Goal: Find specific page/section: Find specific page/section

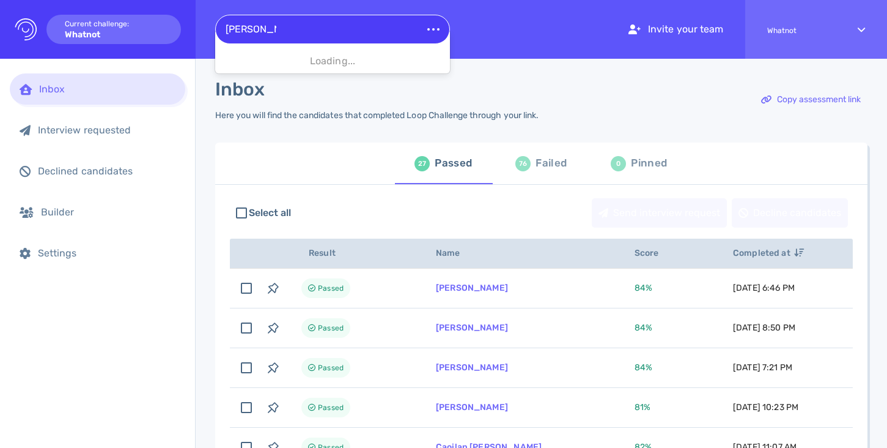
type input "[PERSON_NAME]"
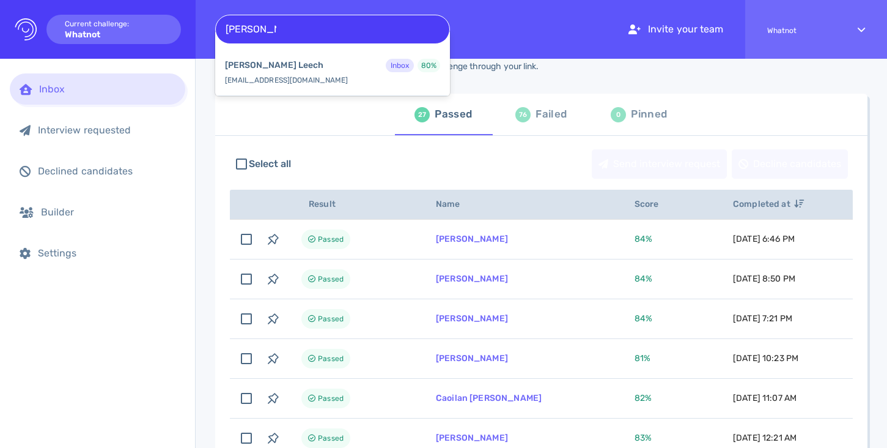
scroll to position [51, 0]
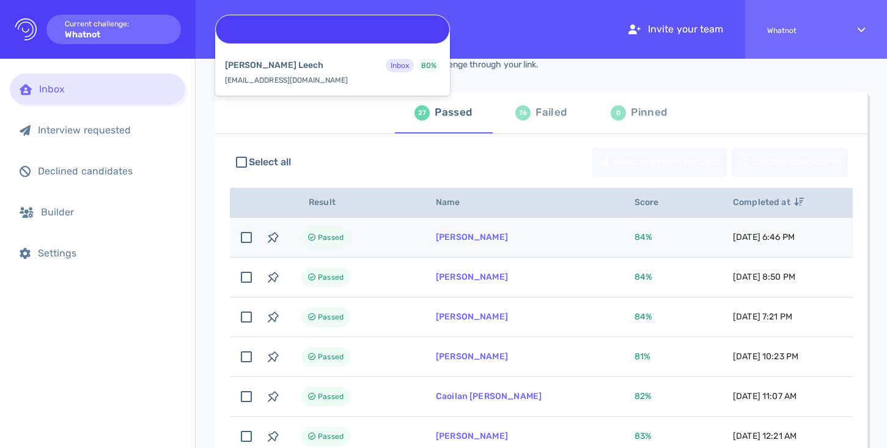
click at [449, 230] on td "[PERSON_NAME]" at bounding box center [520, 238] width 199 height 40
checkbox input "true"
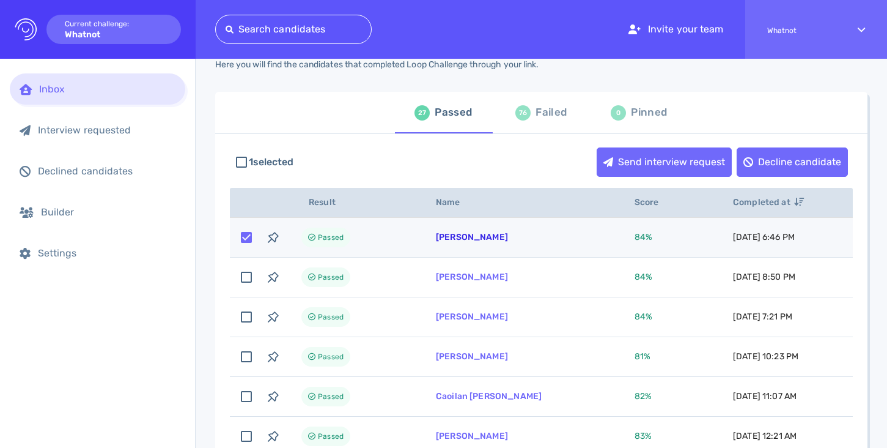
click at [457, 238] on link "[PERSON_NAME]" at bounding box center [472, 237] width 72 height 10
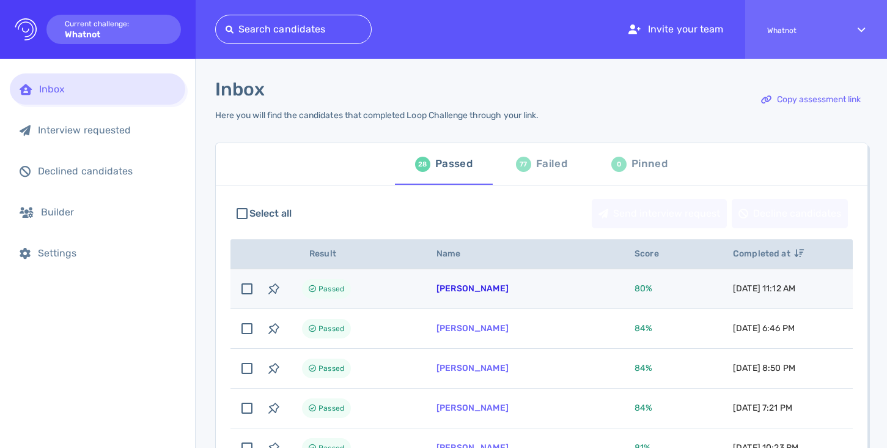
click at [456, 286] on link "John Leech" at bounding box center [473, 288] width 72 height 10
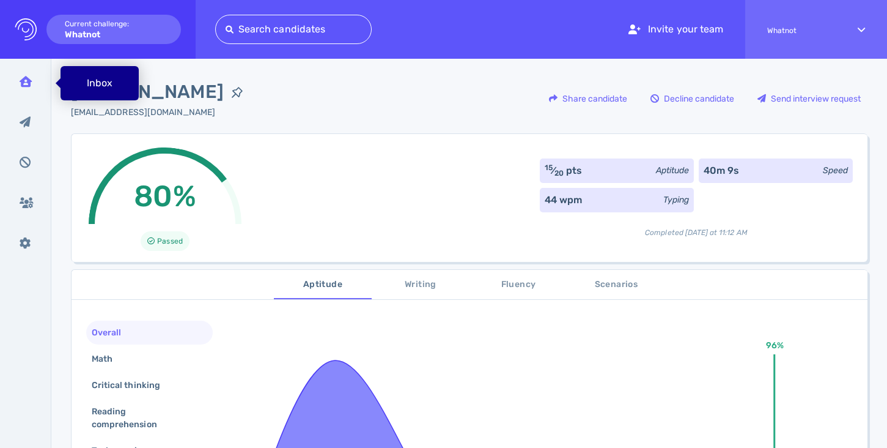
click at [26, 83] on icon at bounding box center [26, 81] width 12 height 11
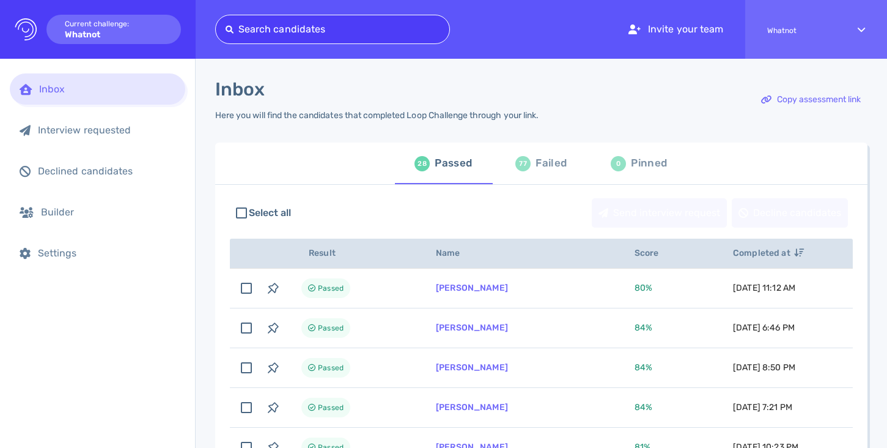
click at [274, 42] on div "Search candidates" at bounding box center [332, 29] width 235 height 29
paste input "[EMAIL_ADDRESS][DOMAIN_NAME]"
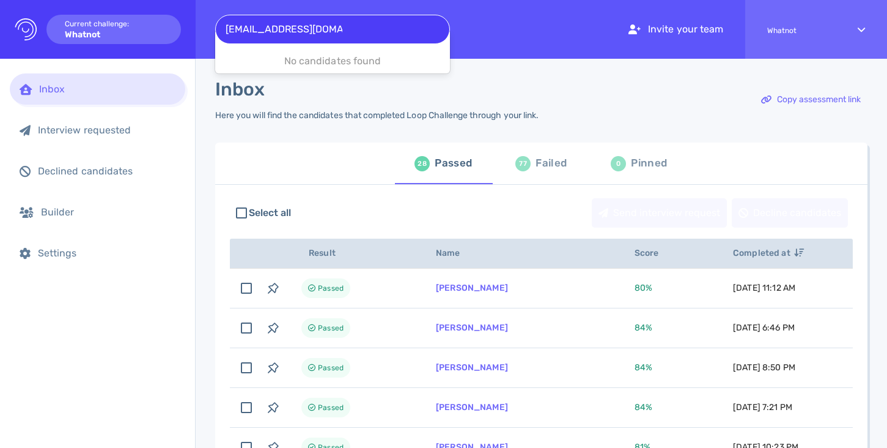
type input "[EMAIL_ADDRESS][DOMAIN_NAME]"
